Goal: Information Seeking & Learning: Learn about a topic

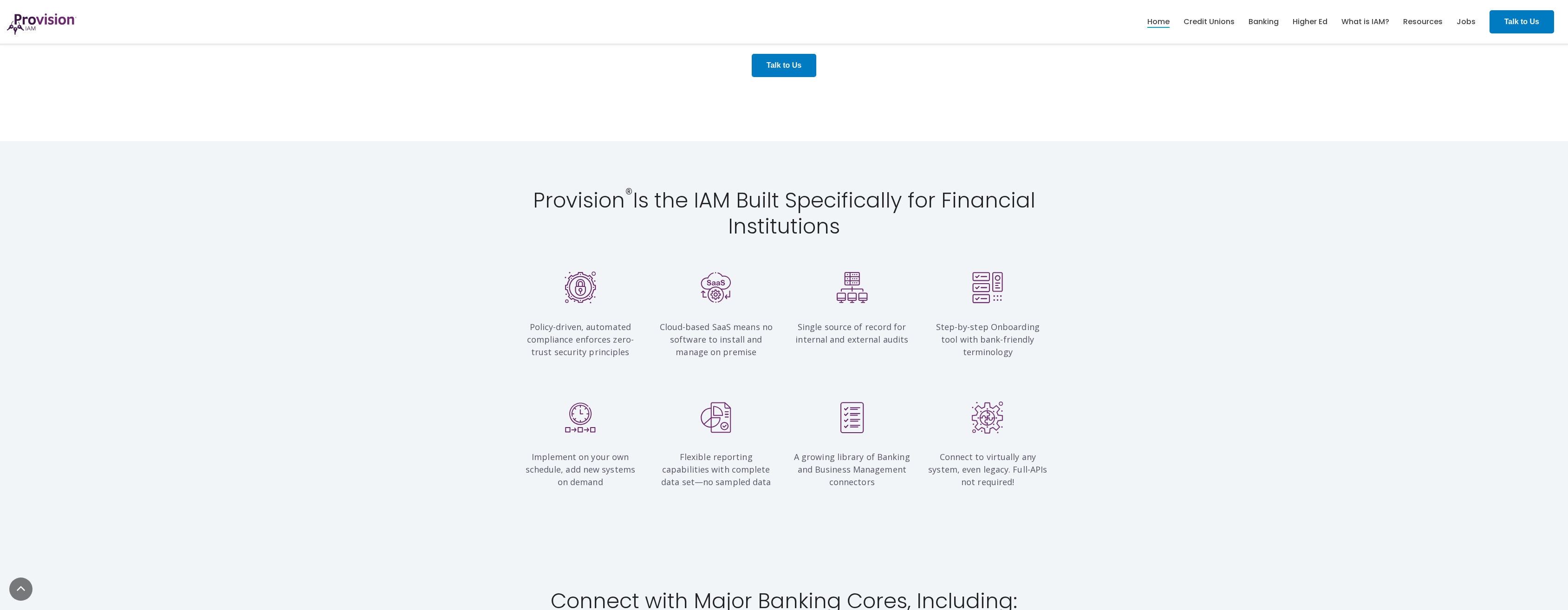
scroll to position [715, 0]
click at [1463, 16] on link "Jobs" at bounding box center [1466, 22] width 19 height 16
click at [1352, 20] on link "What is IAM?" at bounding box center [1365, 22] width 48 height 16
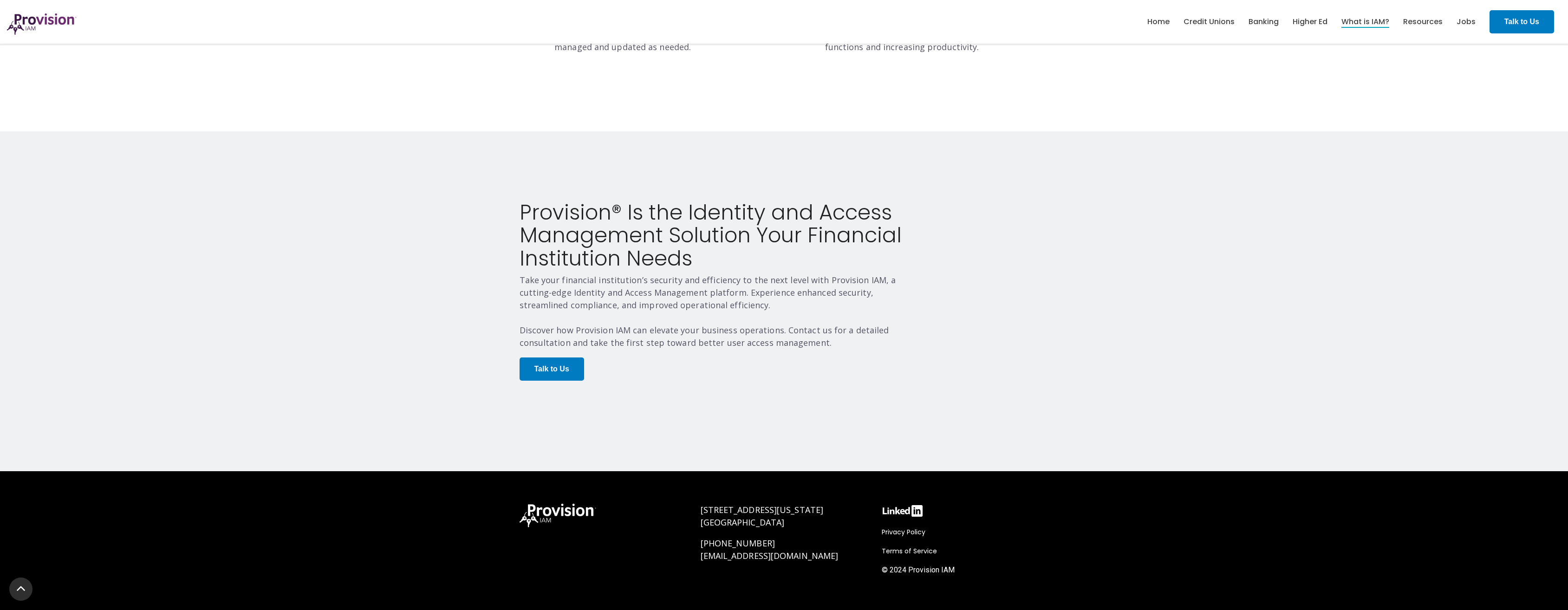
scroll to position [1709, 0]
